Goal: Navigation & Orientation: Locate item on page

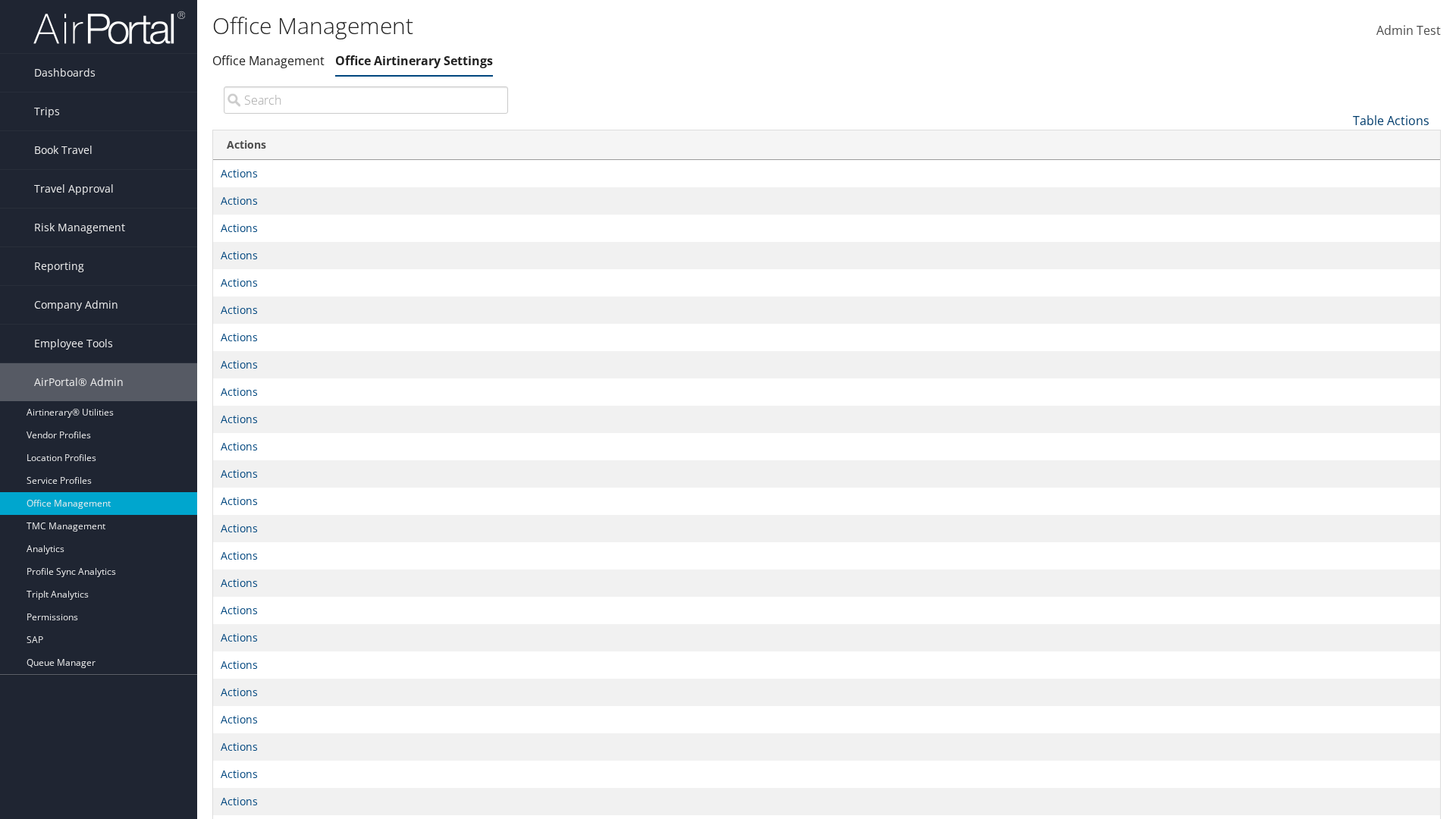
click at [1391, 120] on link "Table Actions" at bounding box center [1391, 121] width 77 height 17
click at [1340, 169] on link "Page Length" at bounding box center [1340, 170] width 199 height 26
click at [1340, 171] on link "25" at bounding box center [1340, 171] width 199 height 26
click at [1391, 120] on link "Table Actions" at bounding box center [1391, 121] width 77 height 17
click at [1340, 169] on link "Page Length" at bounding box center [1340, 170] width 199 height 26
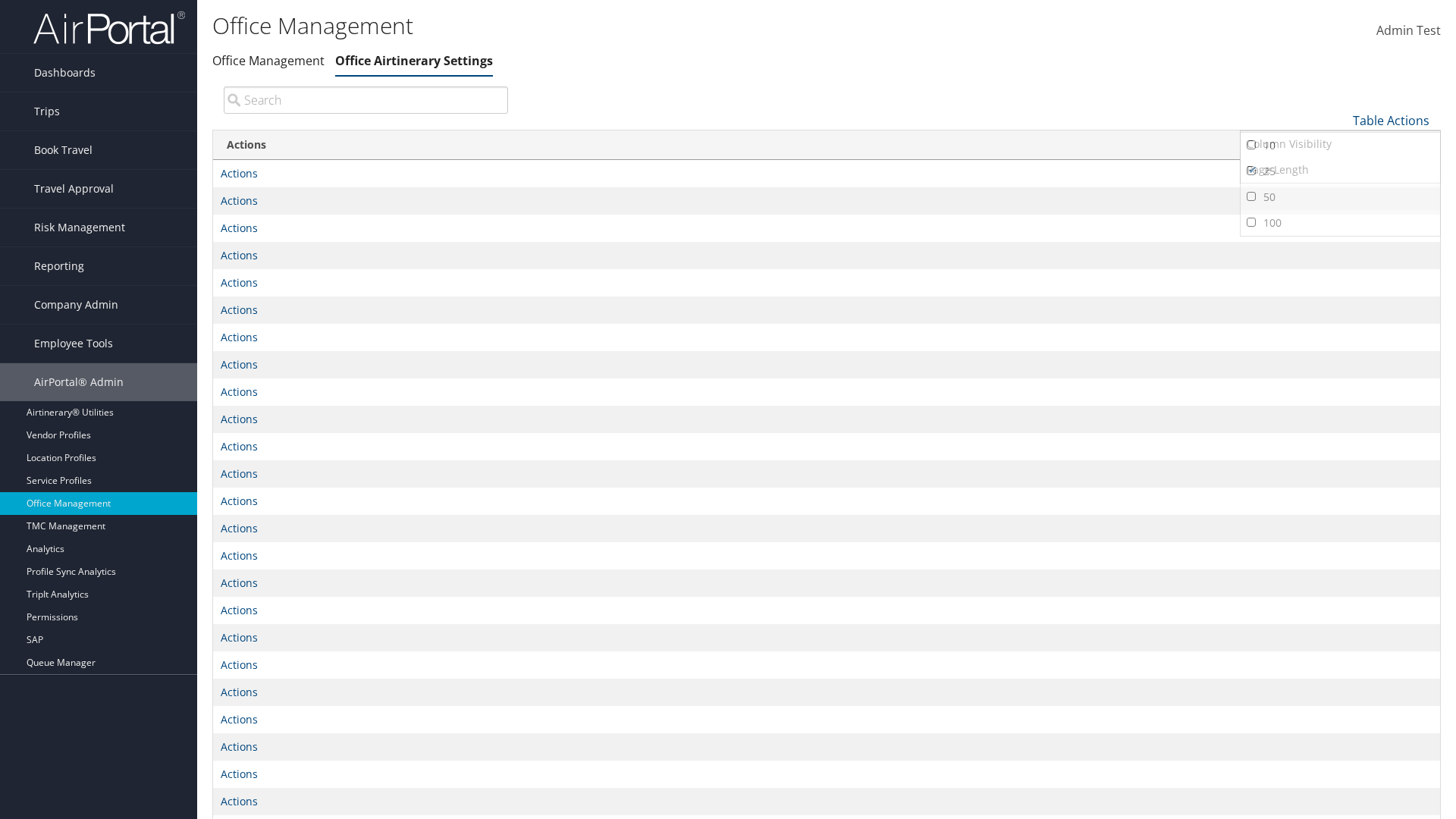
click at [1340, 197] on link "50" at bounding box center [1340, 197] width 199 height 26
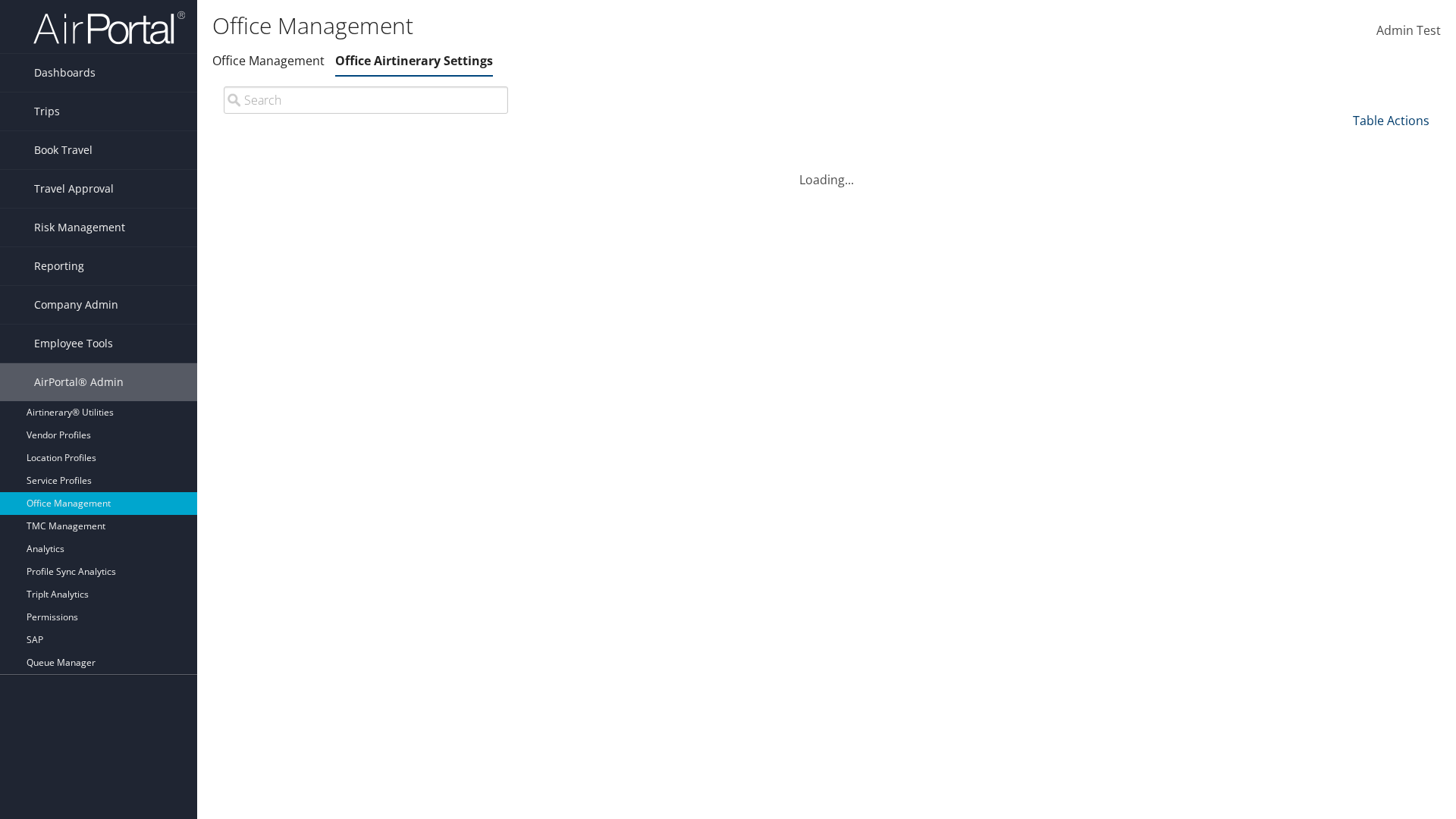
click at [1391, 112] on link "Table Actions" at bounding box center [1391, 121] width 77 height 17
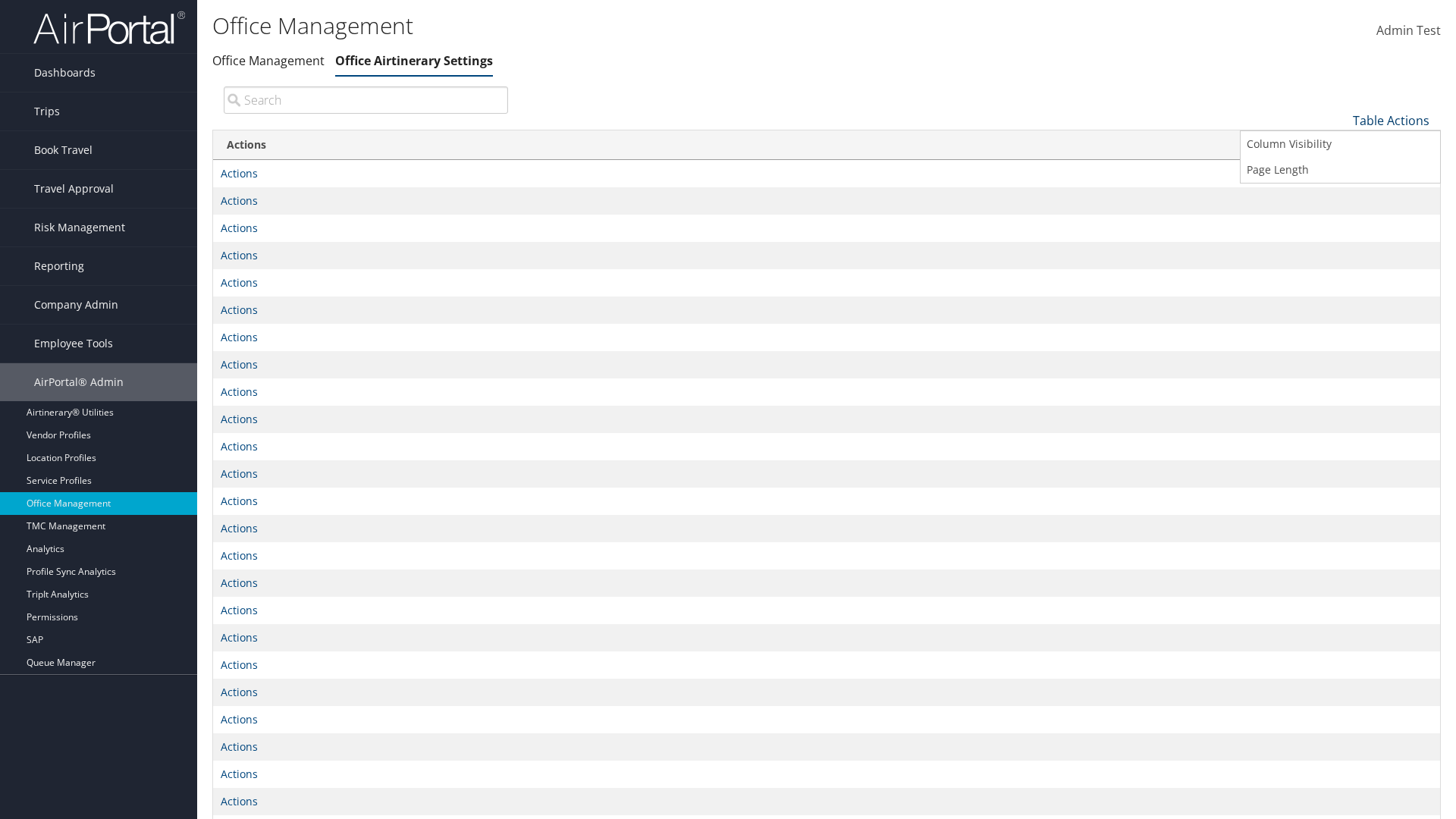
scroll to position [50, 0]
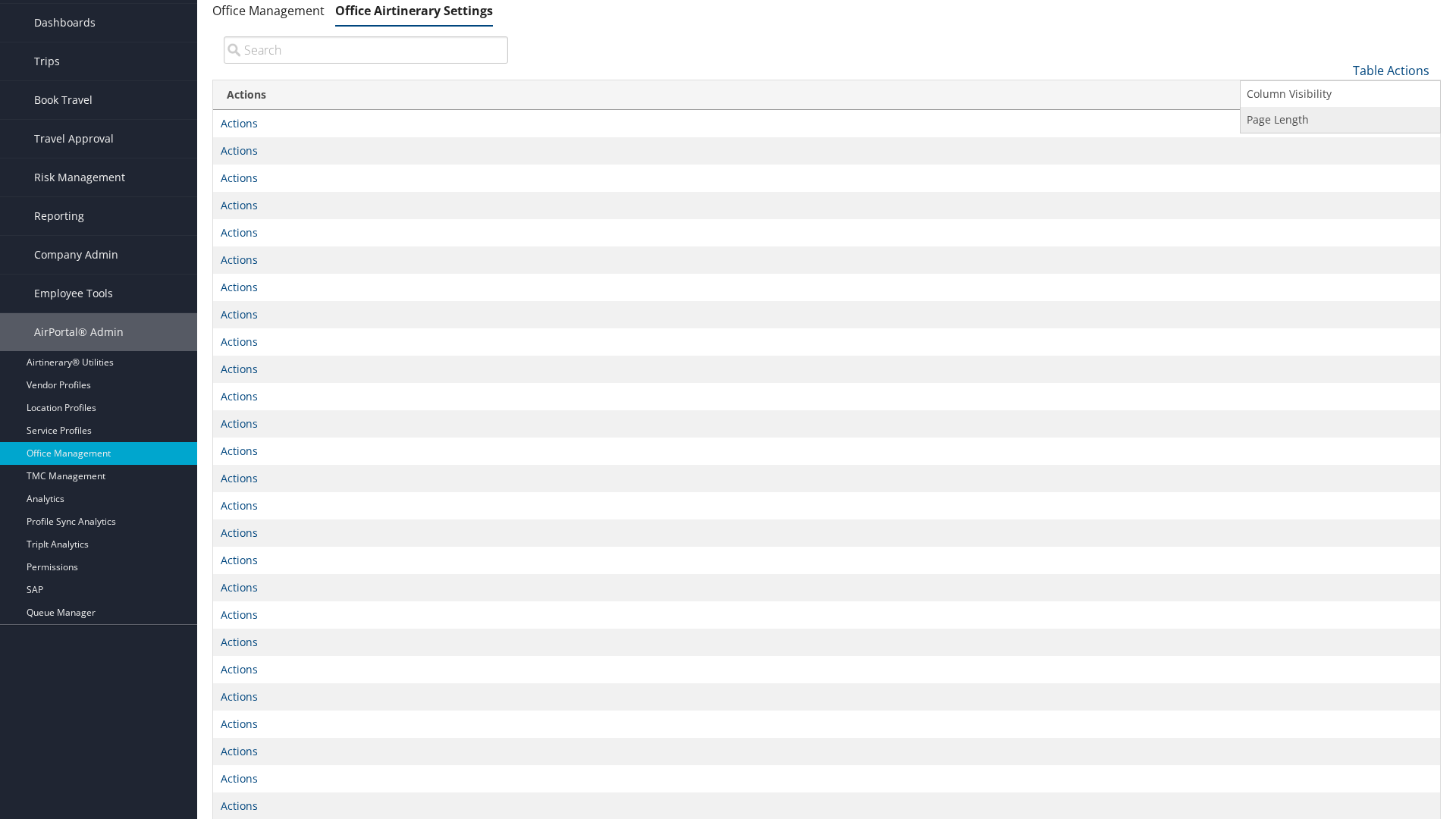
click at [1340, 119] on link "Page Length" at bounding box center [1340, 120] width 199 height 26
click at [1340, 172] on link "100" at bounding box center [1340, 173] width 199 height 26
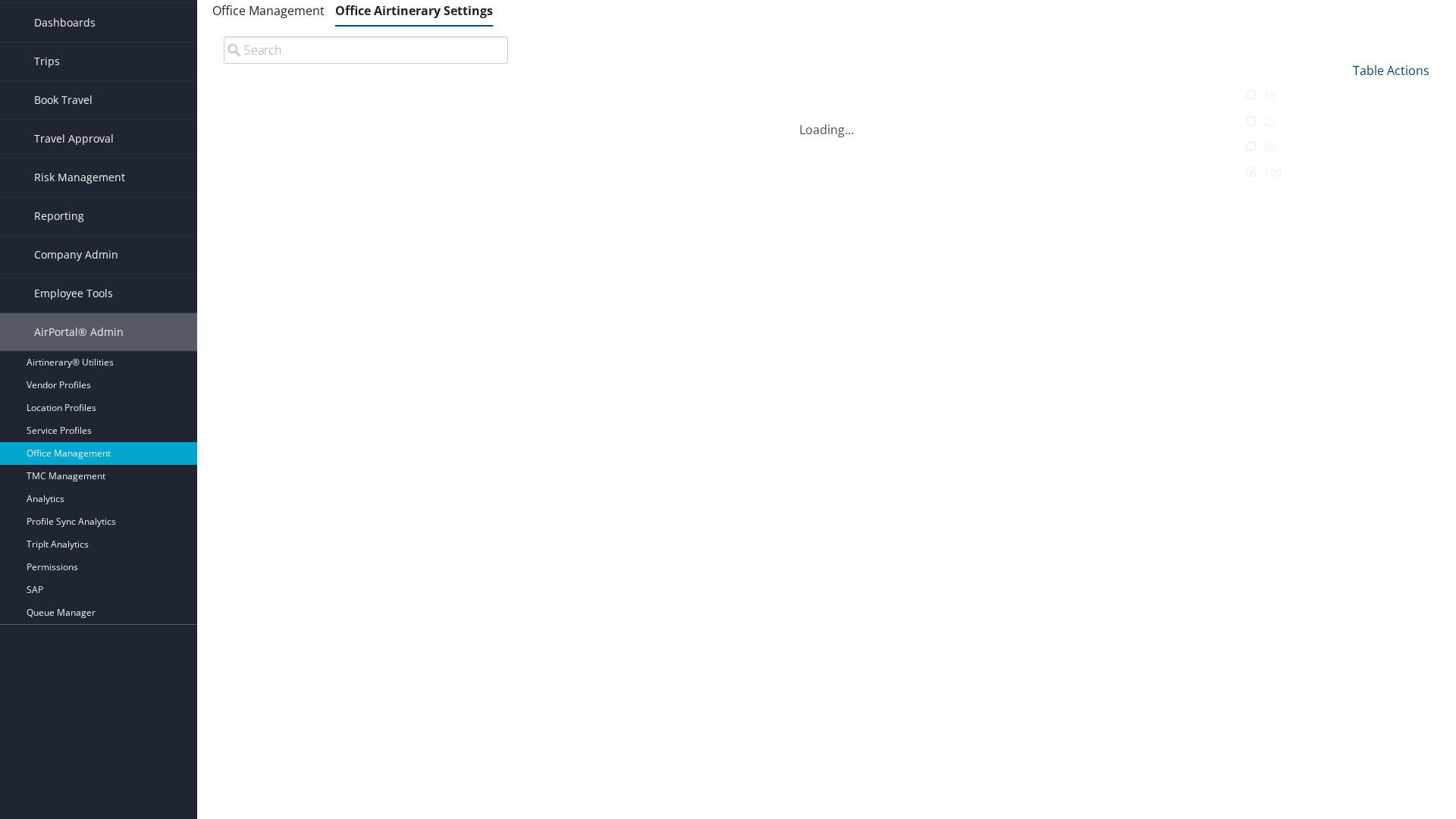
scroll to position [0, 0]
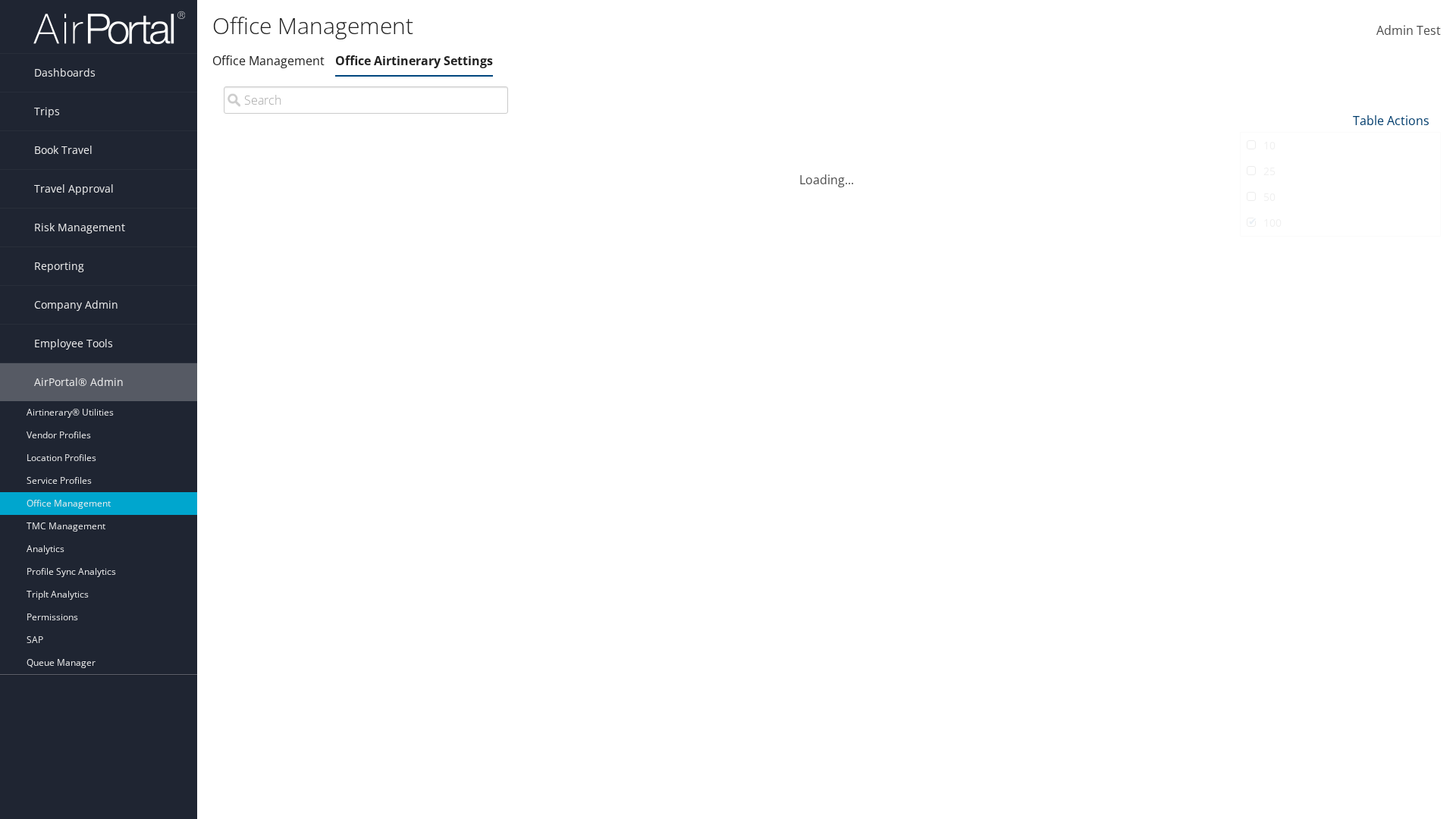
click at [1391, 112] on link "Table Actions" at bounding box center [1391, 121] width 77 height 17
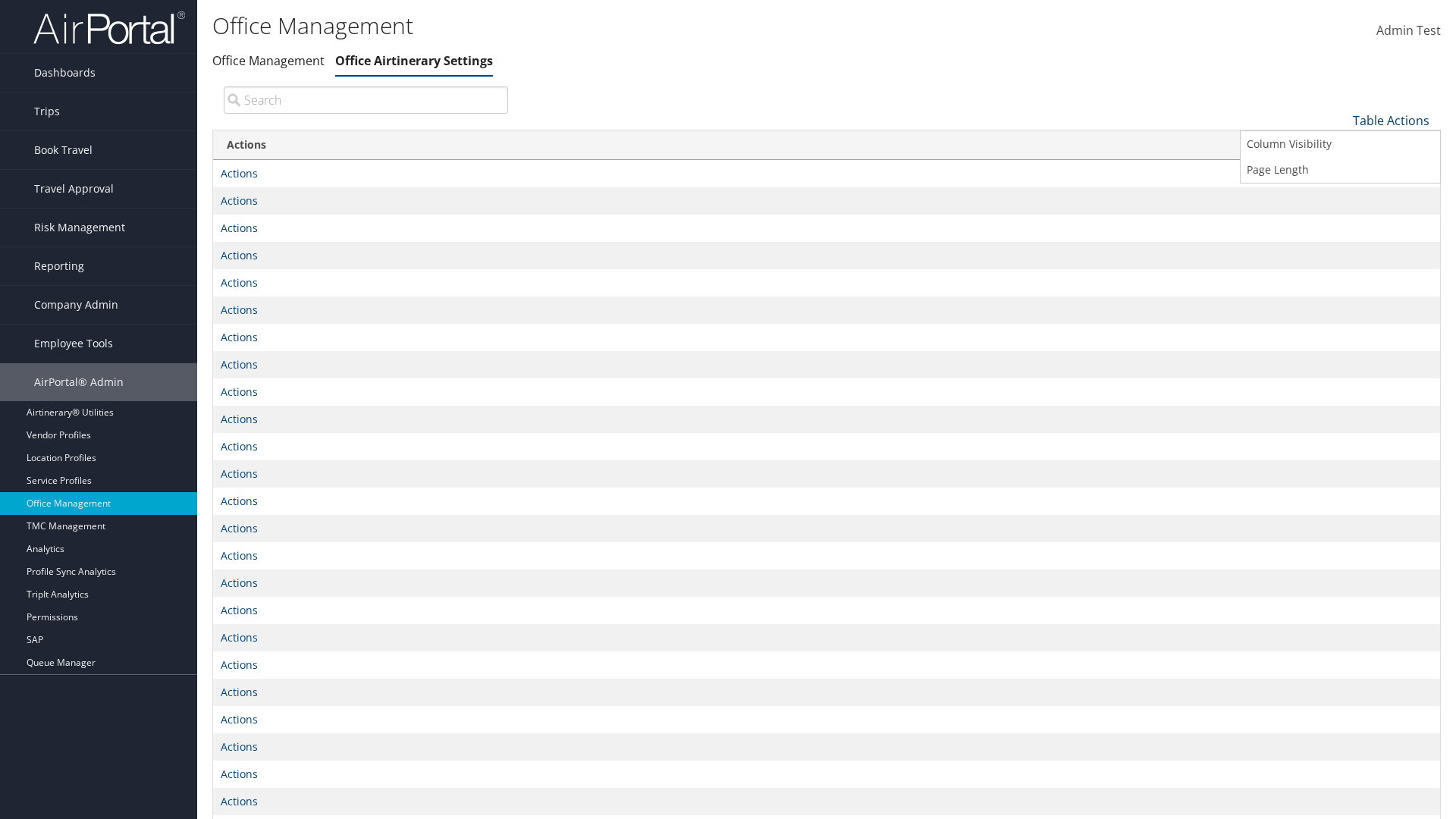
scroll to position [111, 0]
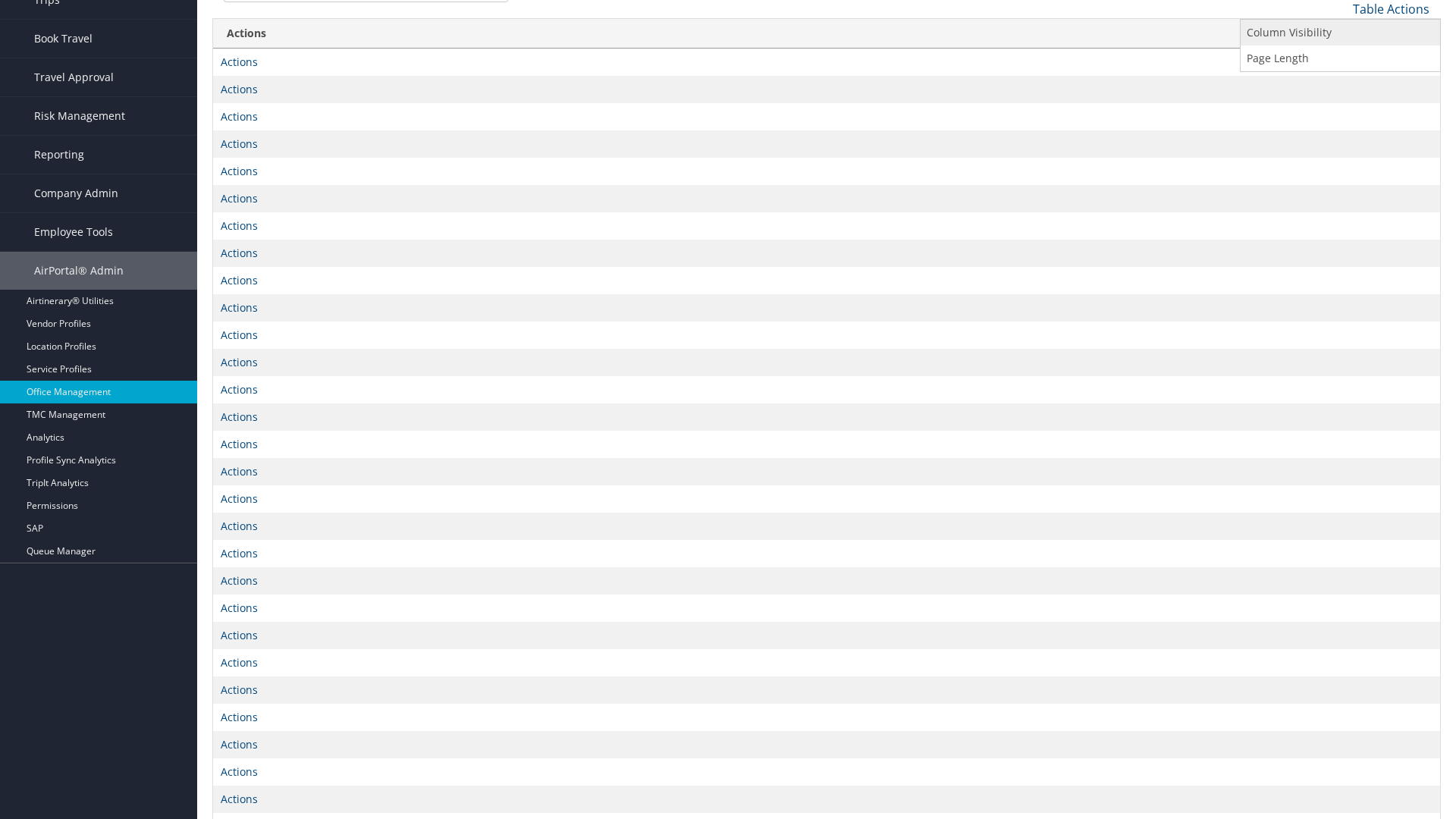
click at [1340, 32] on link "Column Visibility" at bounding box center [1340, 32] width 199 height 26
